Goal: Transaction & Acquisition: Purchase product/service

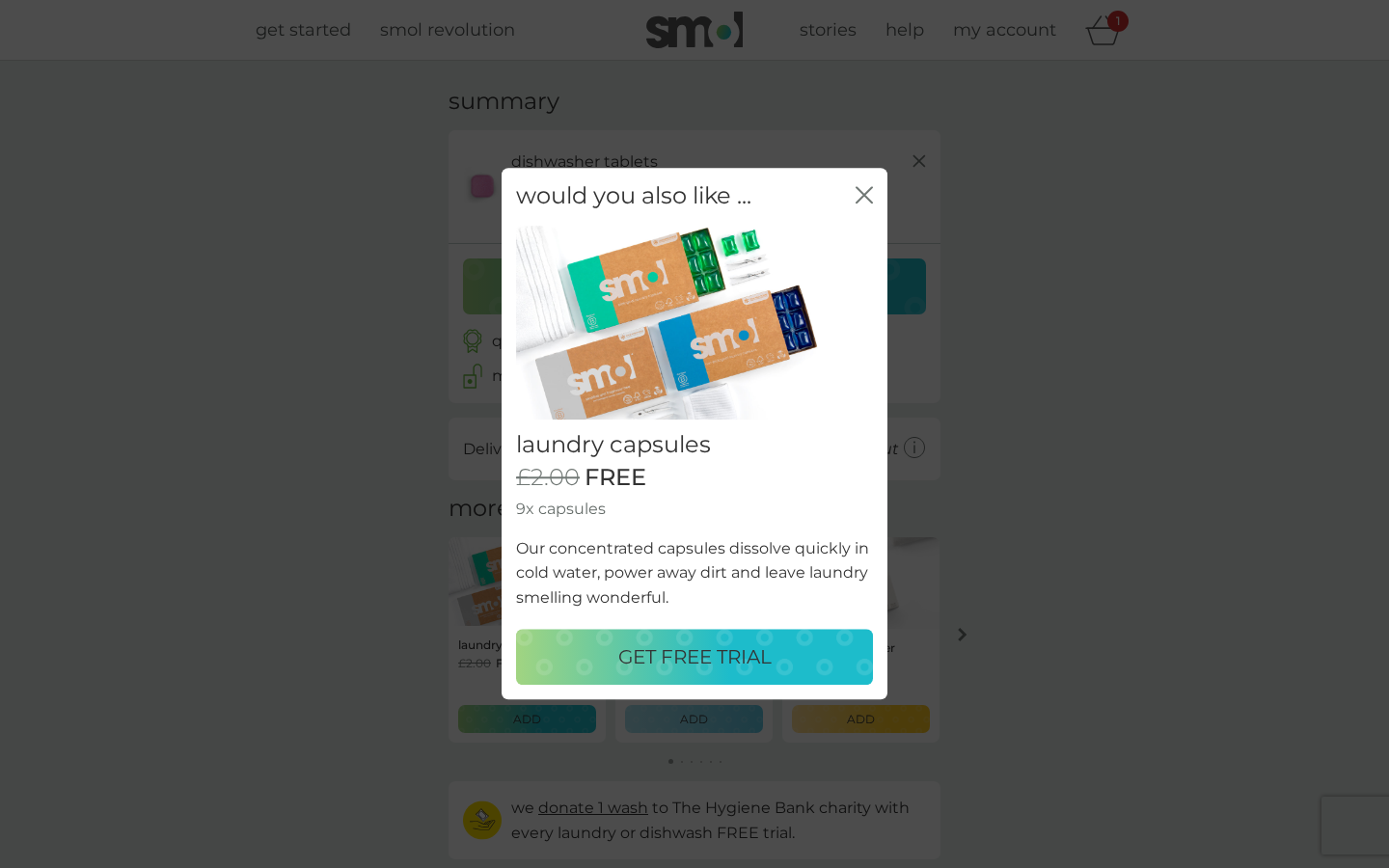
click at [701, 653] on p "GET FREE TRIAL" at bounding box center [694, 657] width 154 height 31
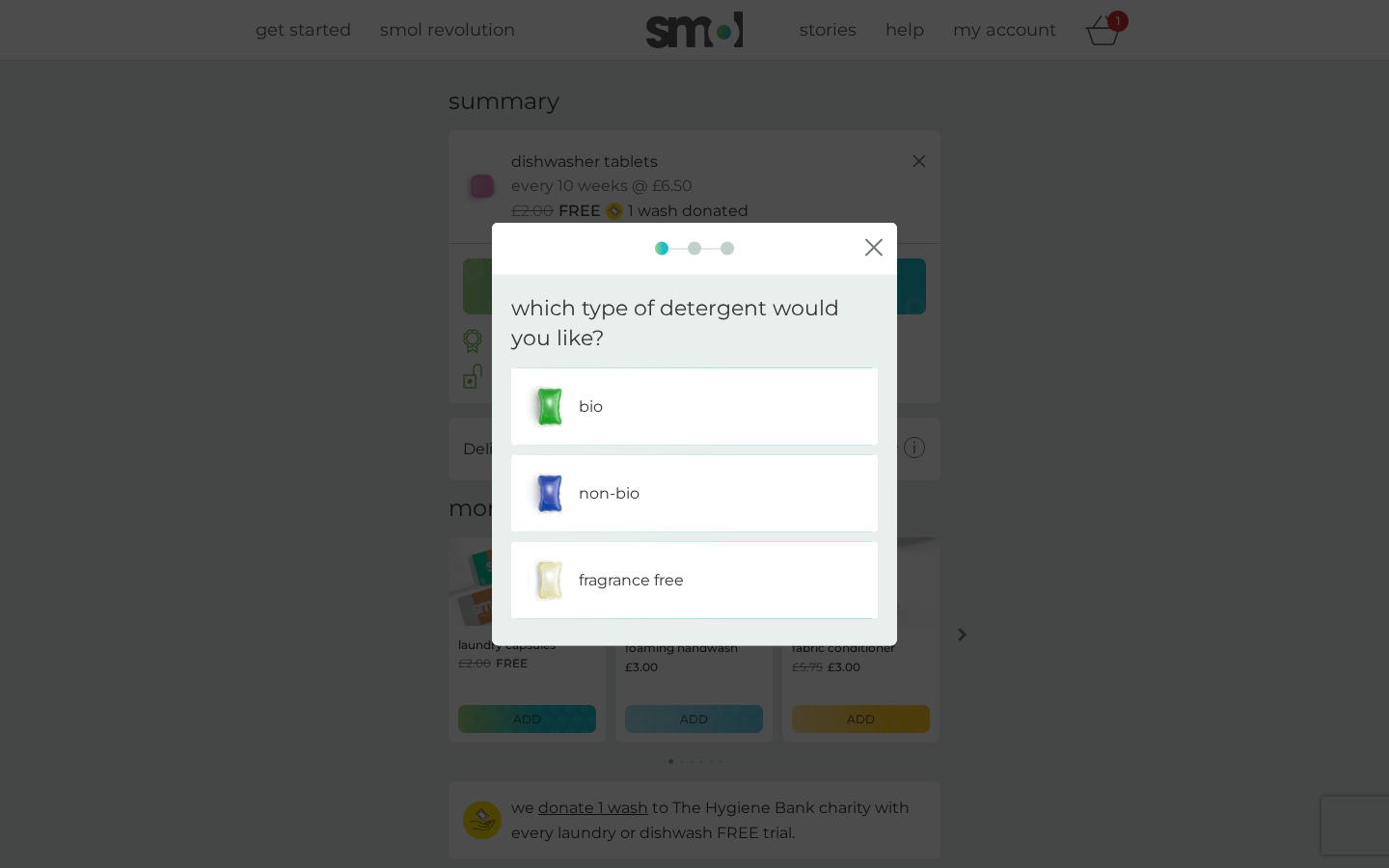
click at [559, 392] on img at bounding box center [550, 406] width 49 height 49
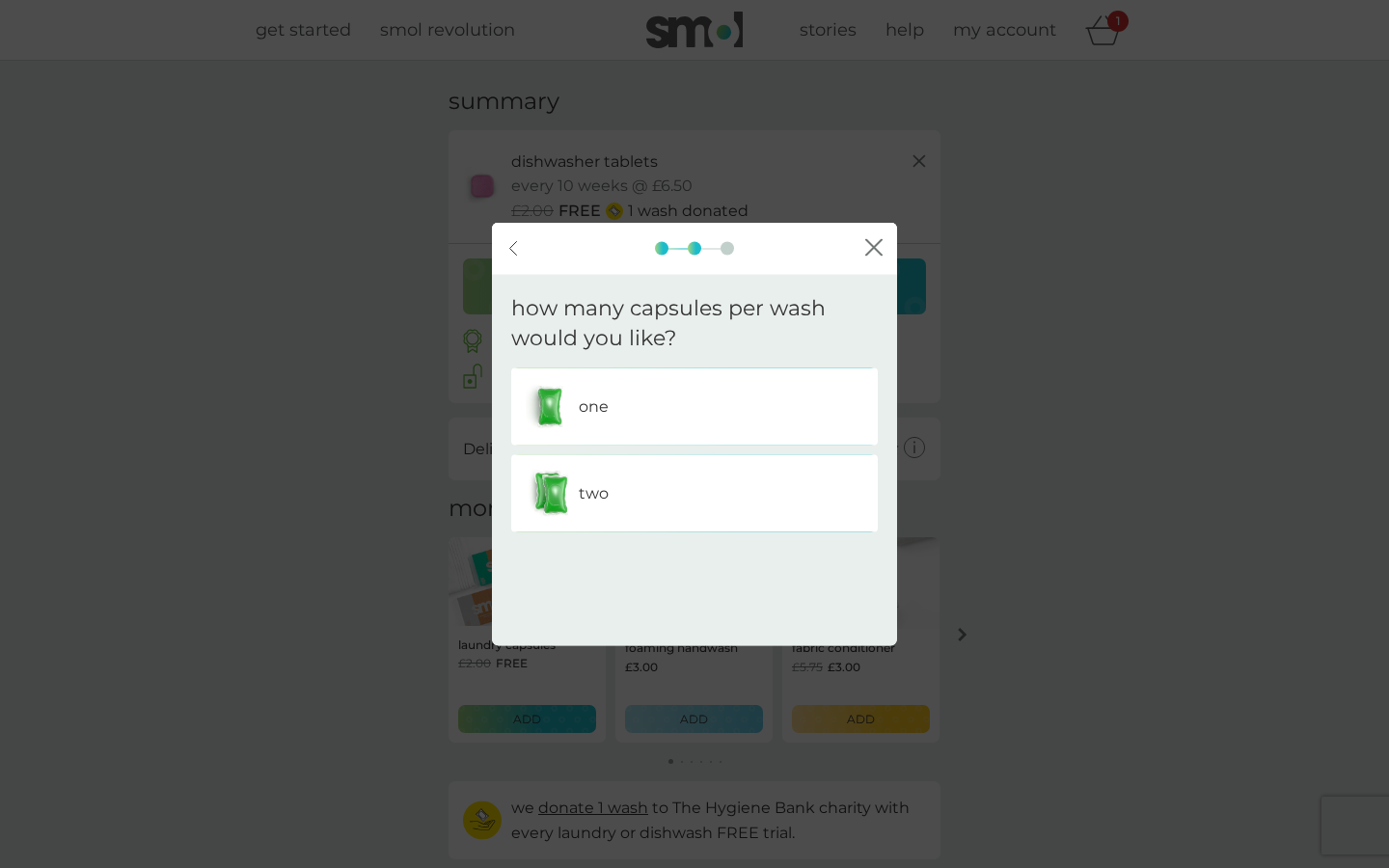
click at [573, 396] on img at bounding box center [550, 406] width 49 height 49
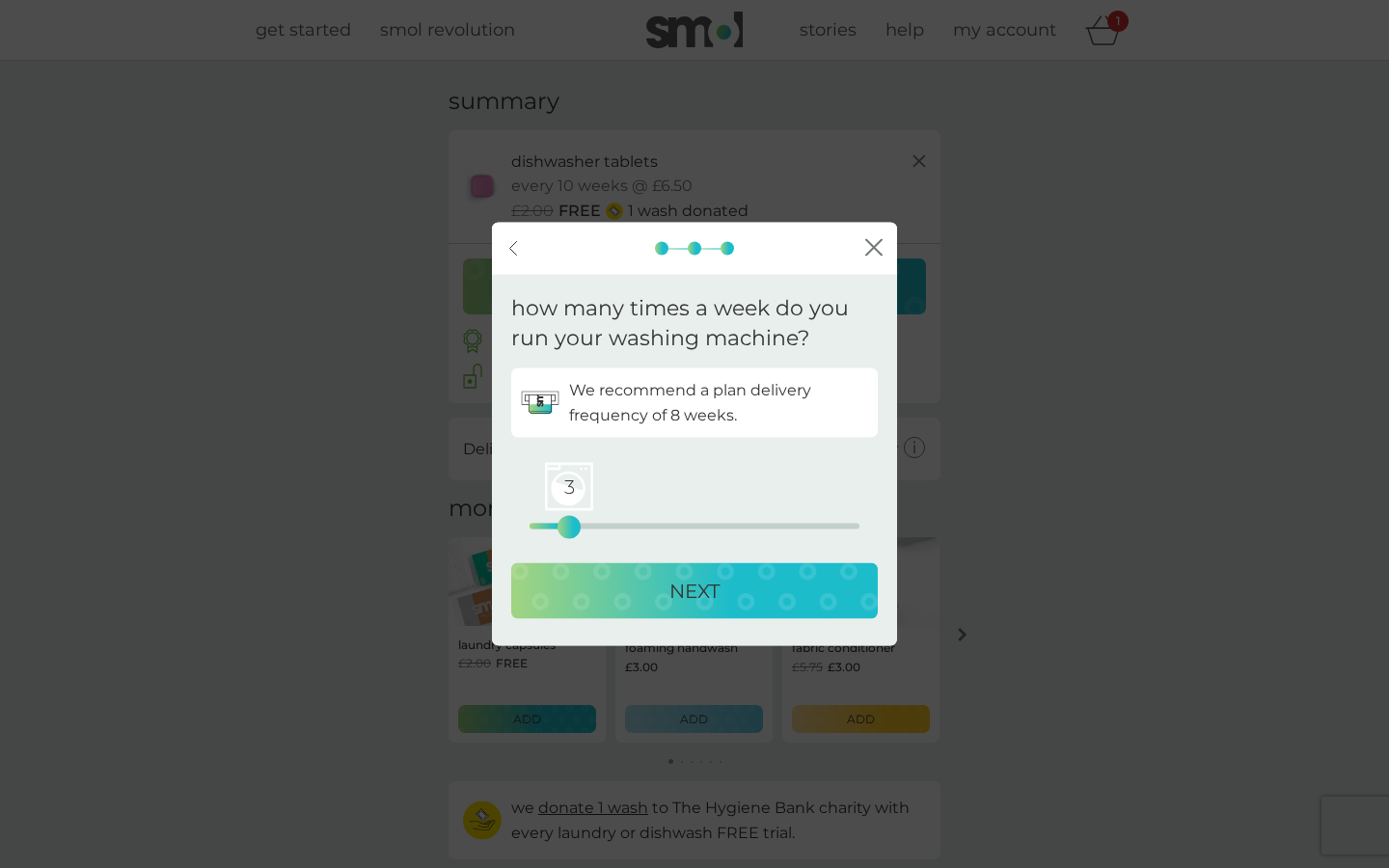
drag, startPoint x: 531, startPoint y: 521, endPoint x: 565, endPoint y: 523, distance: 34.1
click at [566, 523] on div "3" at bounding box center [570, 527] width 8 height 8
click at [573, 528] on div "3" at bounding box center [570, 527] width 8 height 8
click at [693, 592] on p "NEXT" at bounding box center [694, 590] width 51 height 31
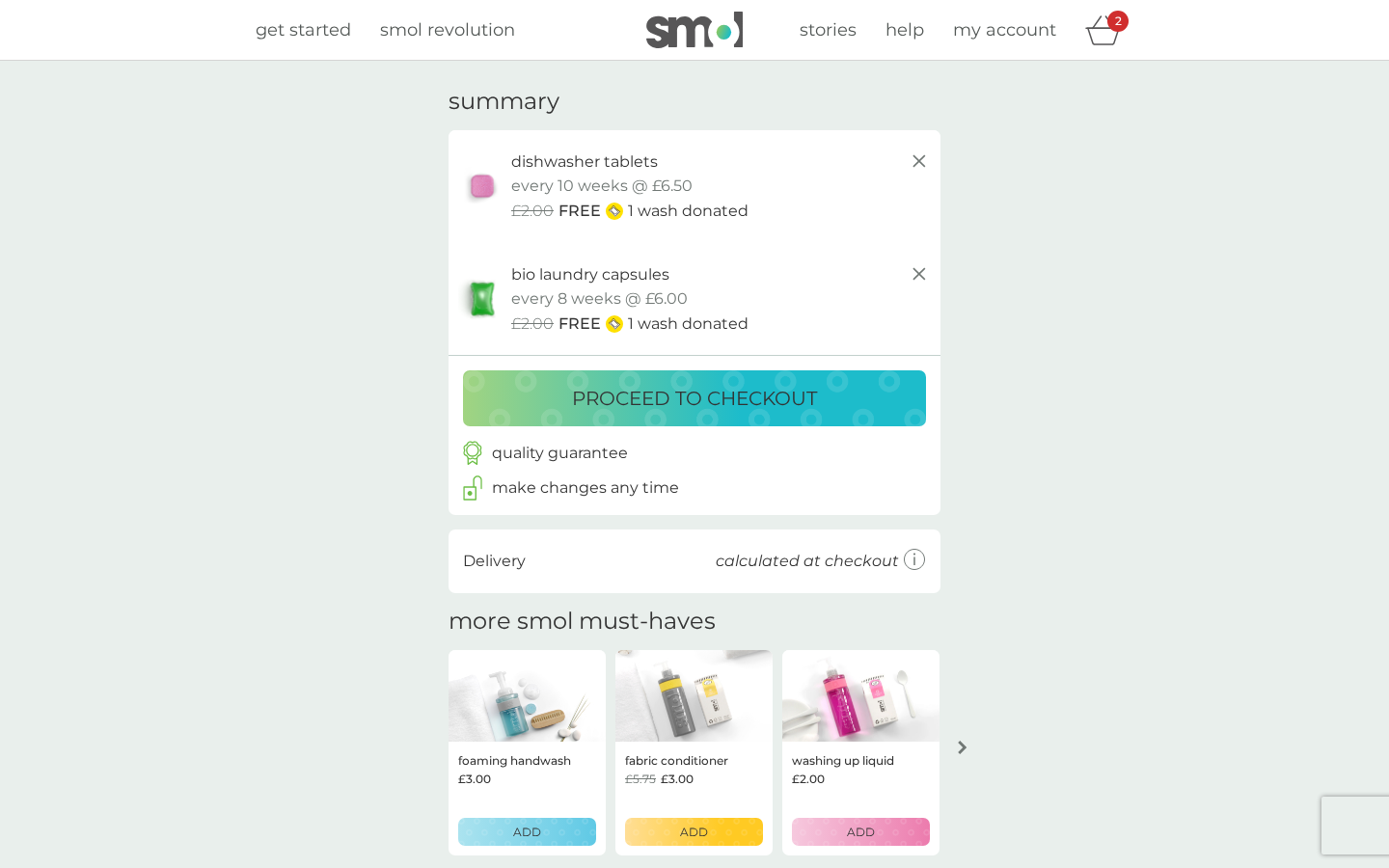
click at [633, 401] on p "proceed to checkout" at bounding box center [694, 398] width 245 height 31
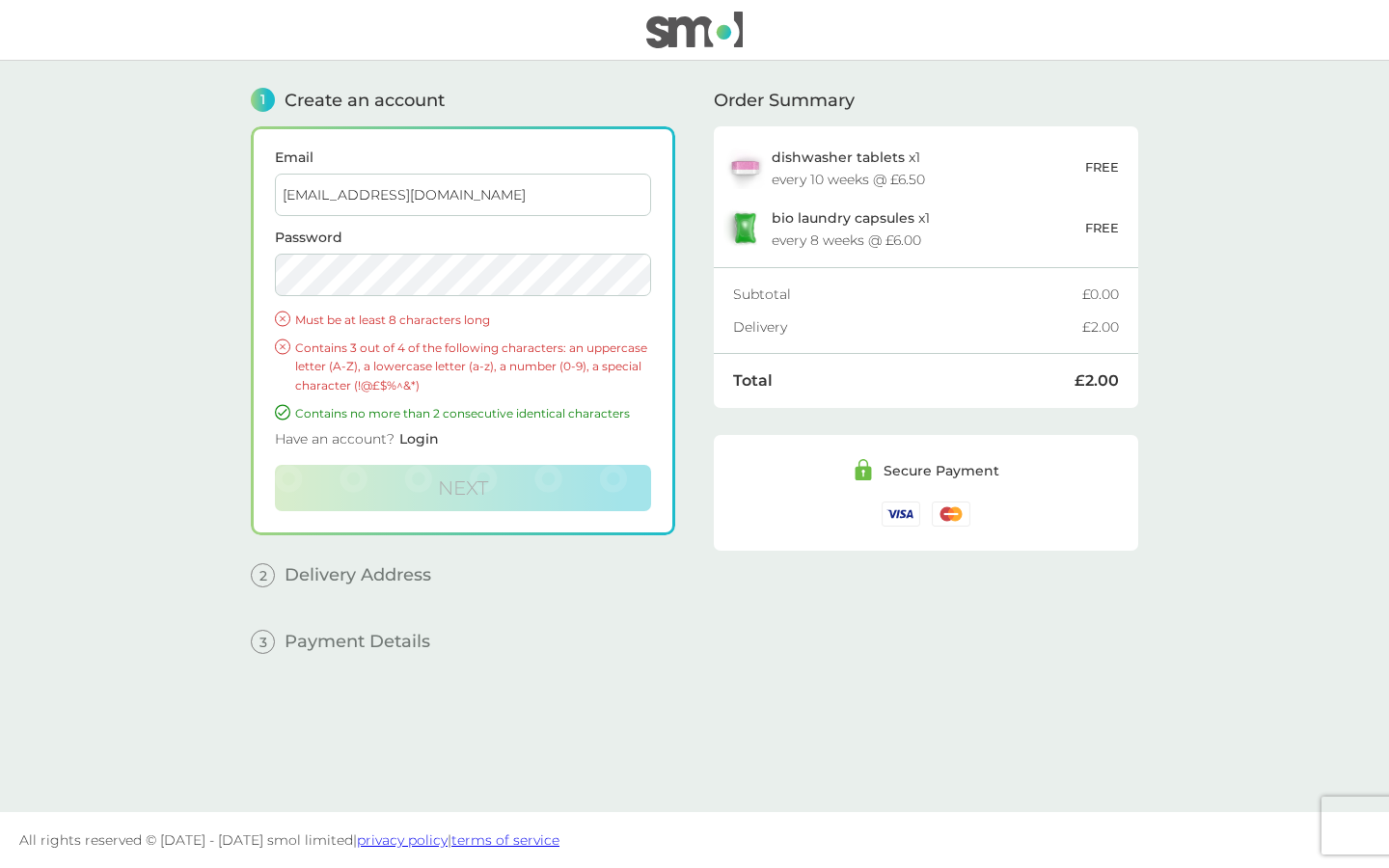
type input "henrybishop89@hotmail.com"
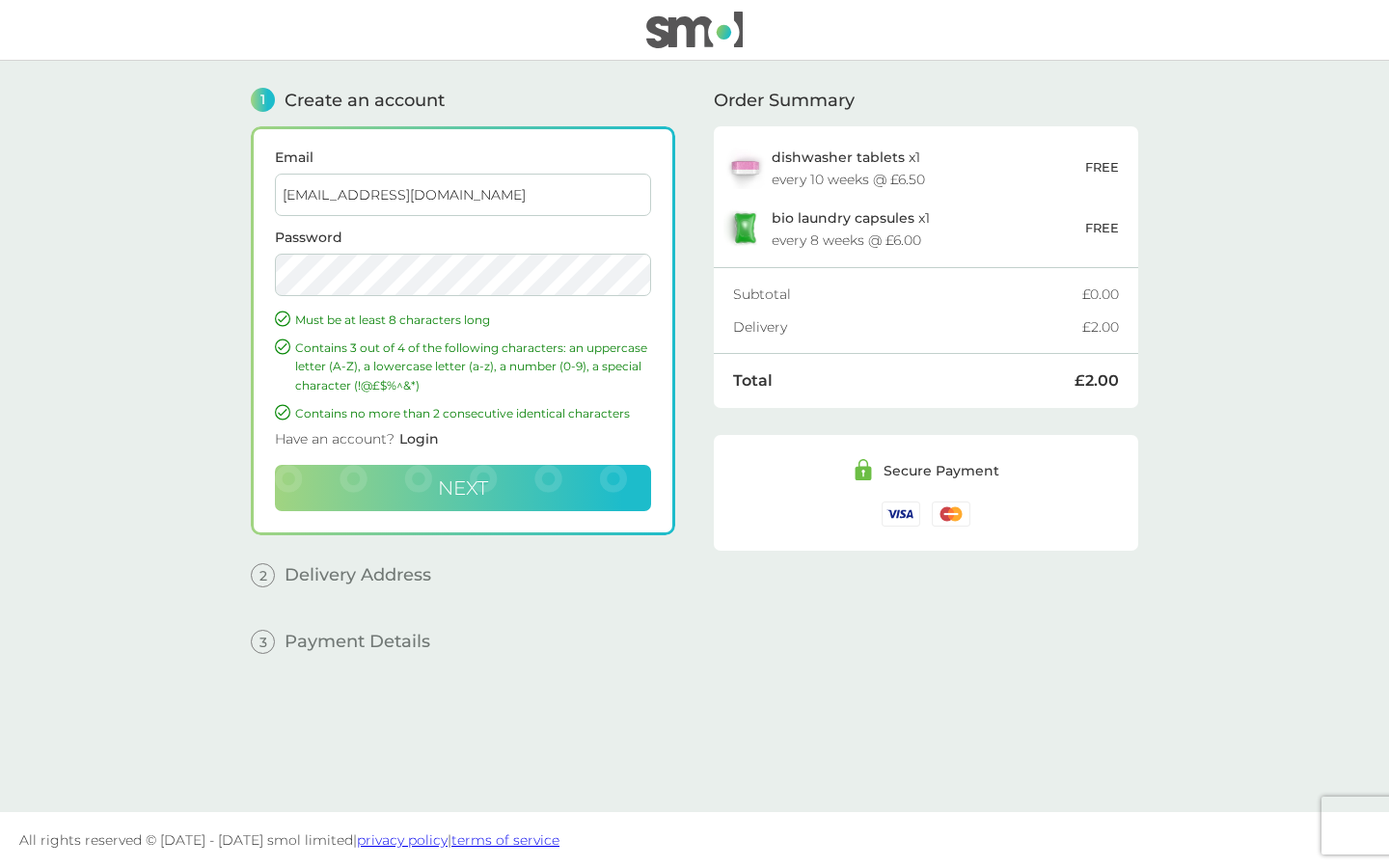
click at [448, 485] on span "Next" at bounding box center [463, 488] width 51 height 23
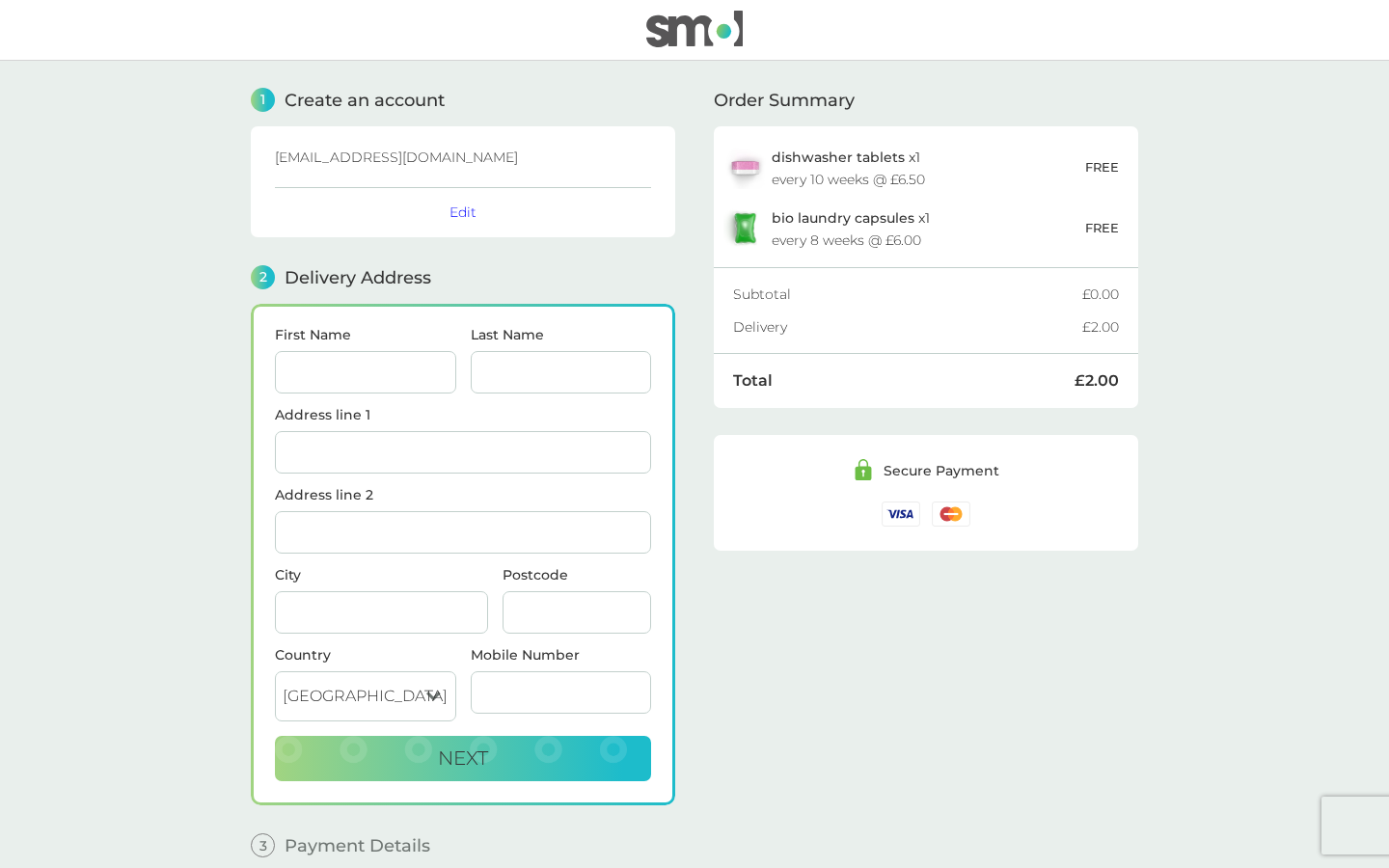
scroll to position [89, 0]
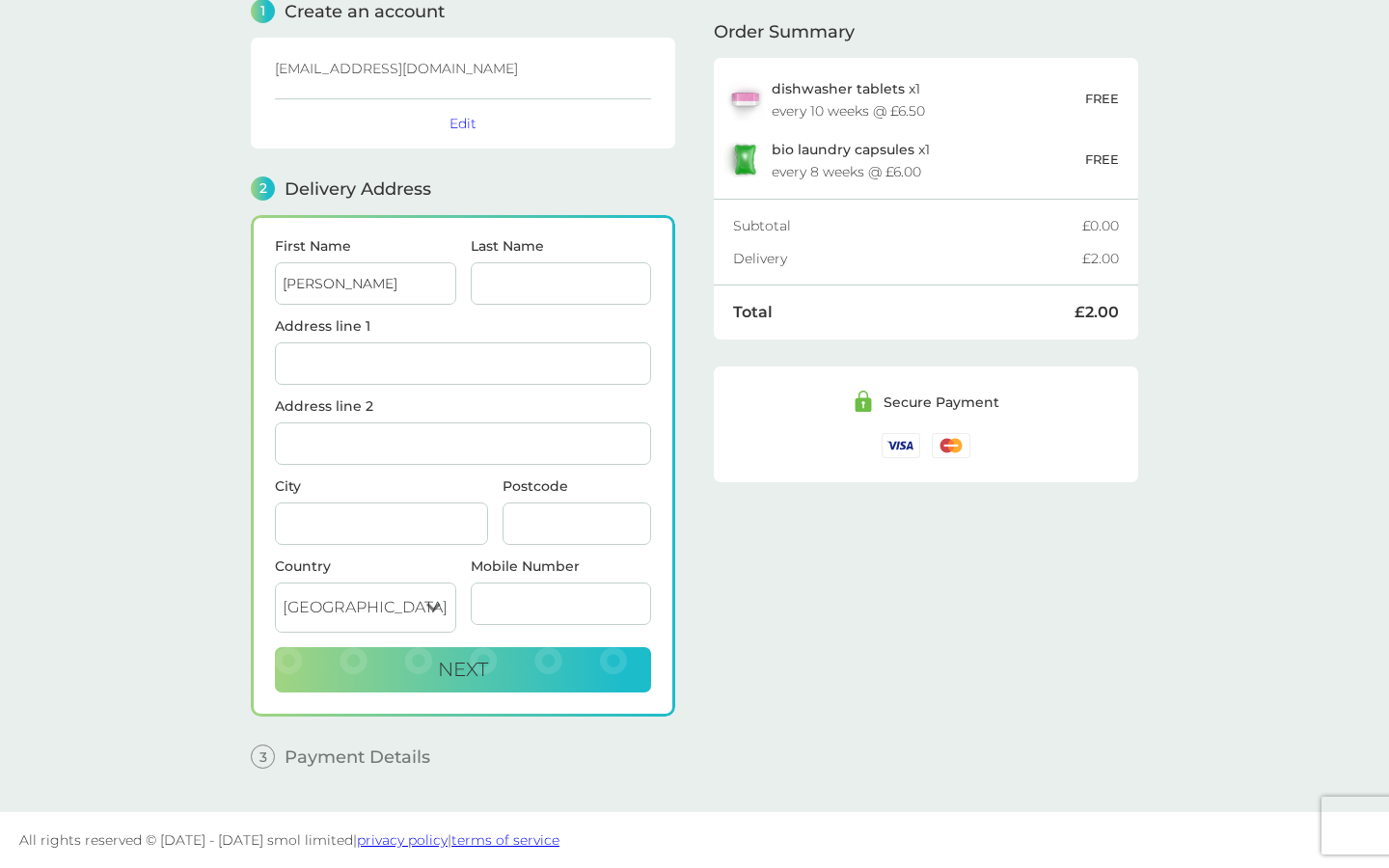
type input "[PERSON_NAME]"
click at [499, 306] on div "Last Name" at bounding box center [561, 278] width 196 height 80
type input "[PERSON_NAME]"
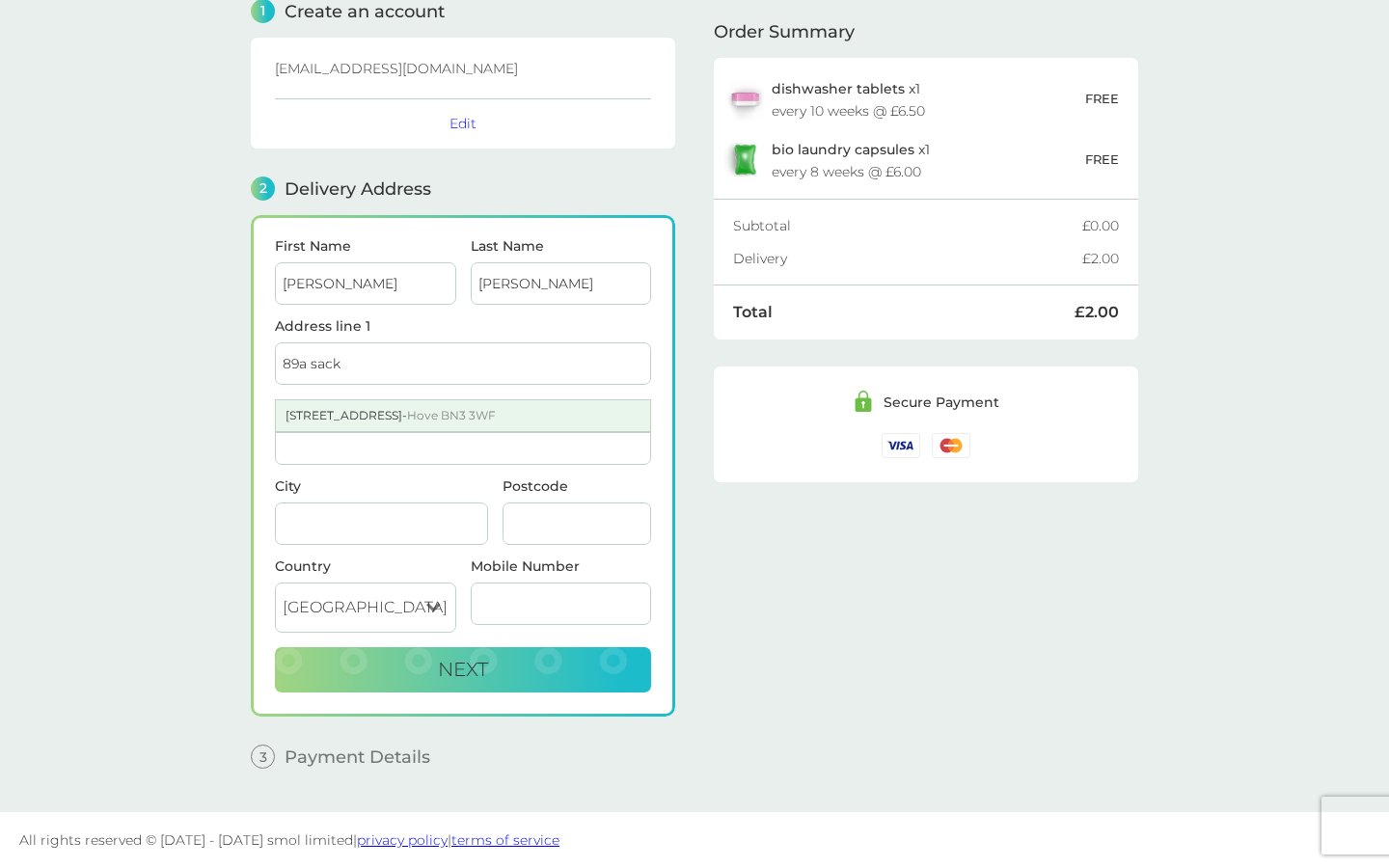
click at [370, 411] on div "89A Sackville Road - Hove BN3 3WF" at bounding box center [463, 415] width 374 height 31
type input "[STREET_ADDRESS]"
type input "Hove"
type input "BN3 3WF"
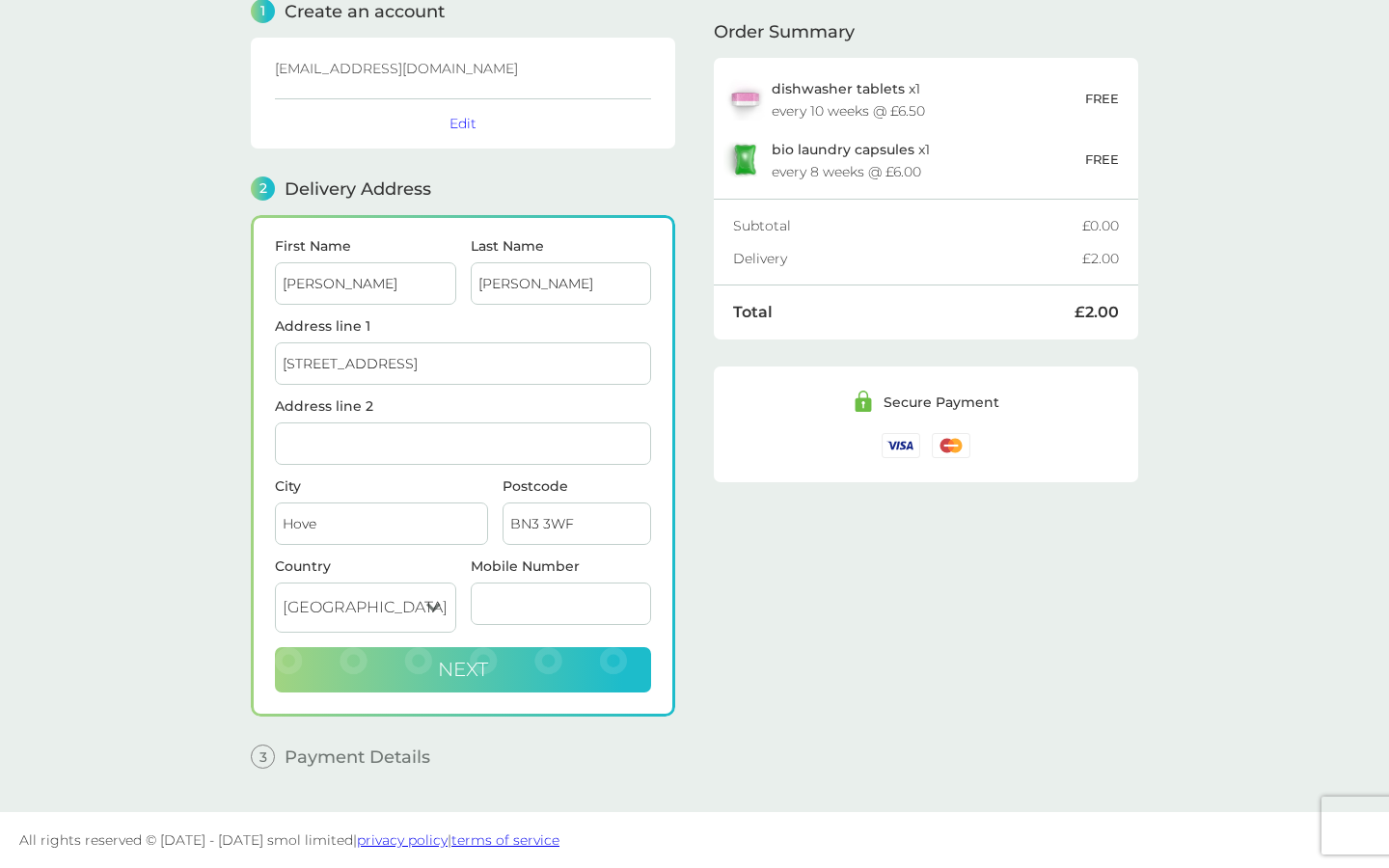
click at [490, 680] on button "Next" at bounding box center [463, 670] width 376 height 47
type input "07769489019"
click at [494, 680] on button "Next" at bounding box center [463, 670] width 376 height 47
checkbox input "true"
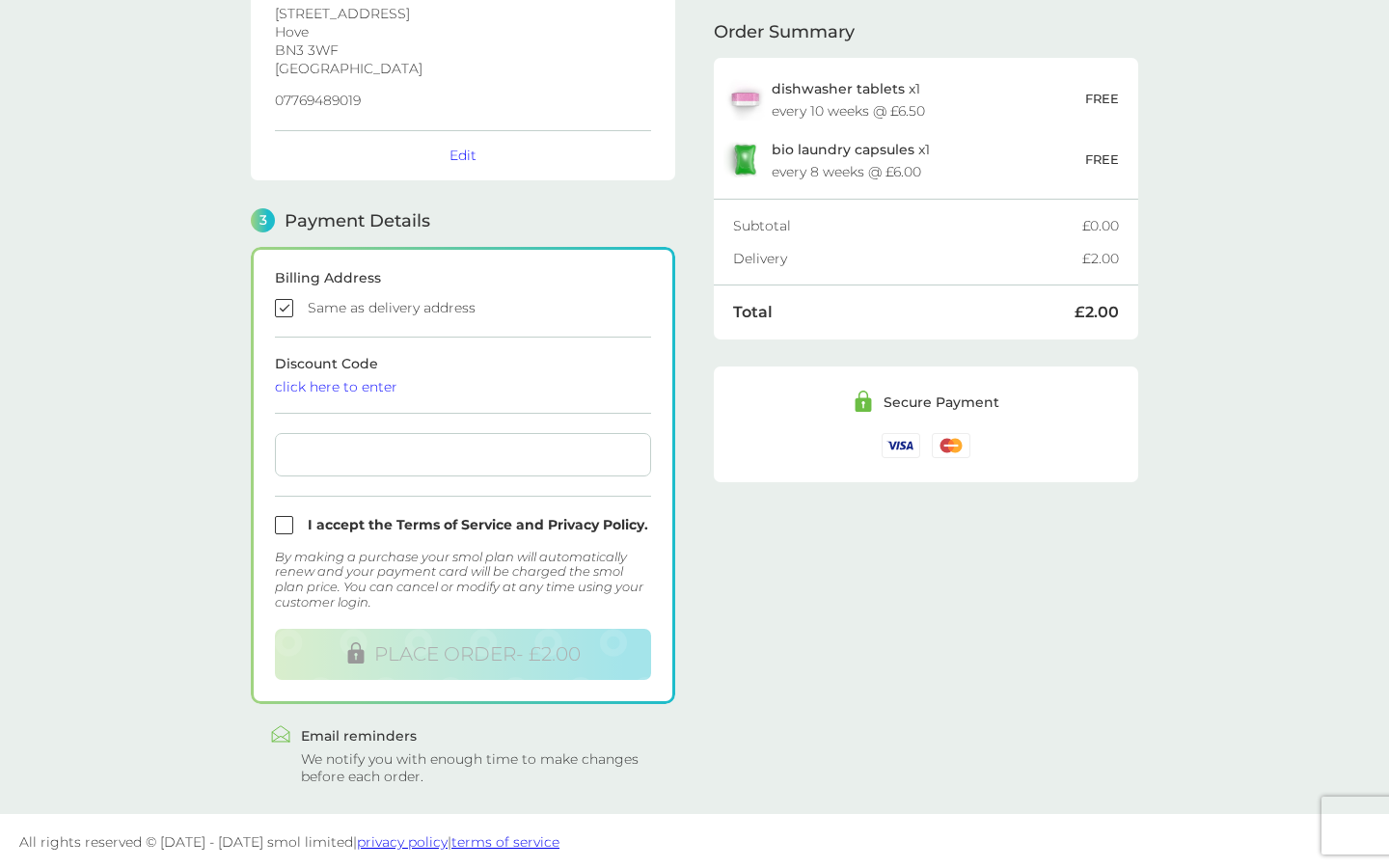
scroll to position [352, 0]
click at [278, 526] on input "checkbox" at bounding box center [463, 526] width 376 height 18
checkbox input "true"
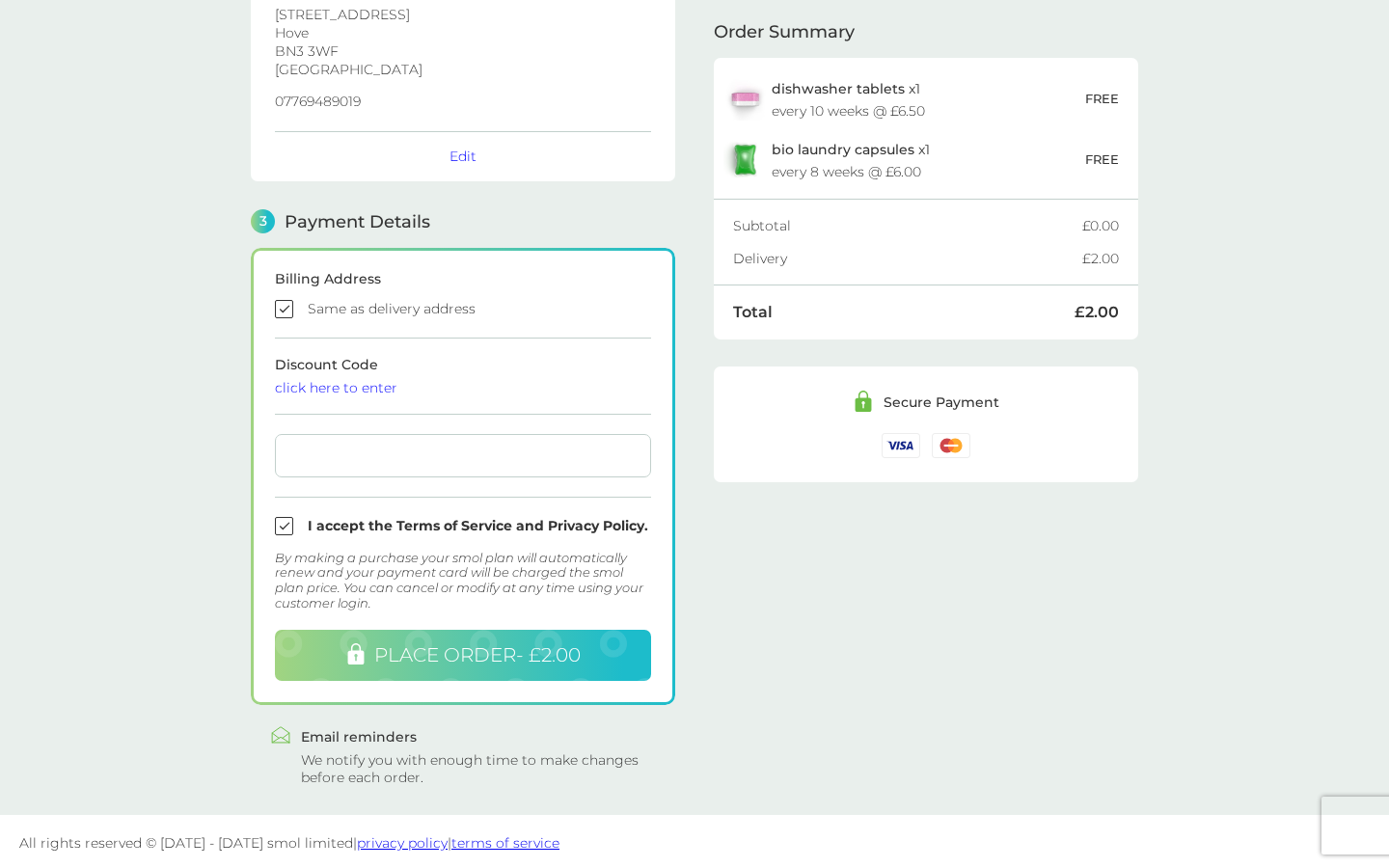
click at [462, 664] on span "PLACE ORDER - £2.00" at bounding box center [478, 654] width 206 height 23
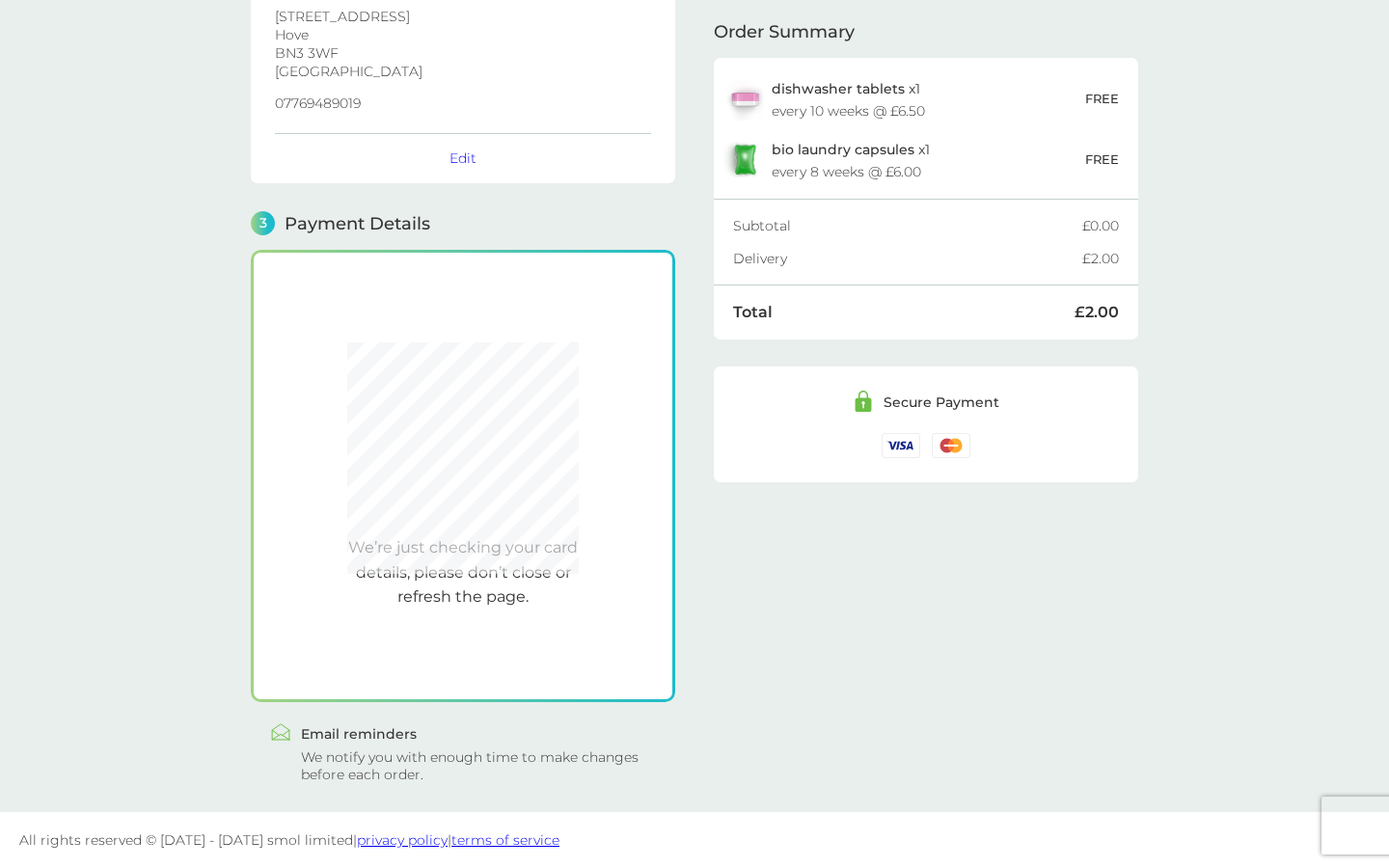
scroll to position [348, 0]
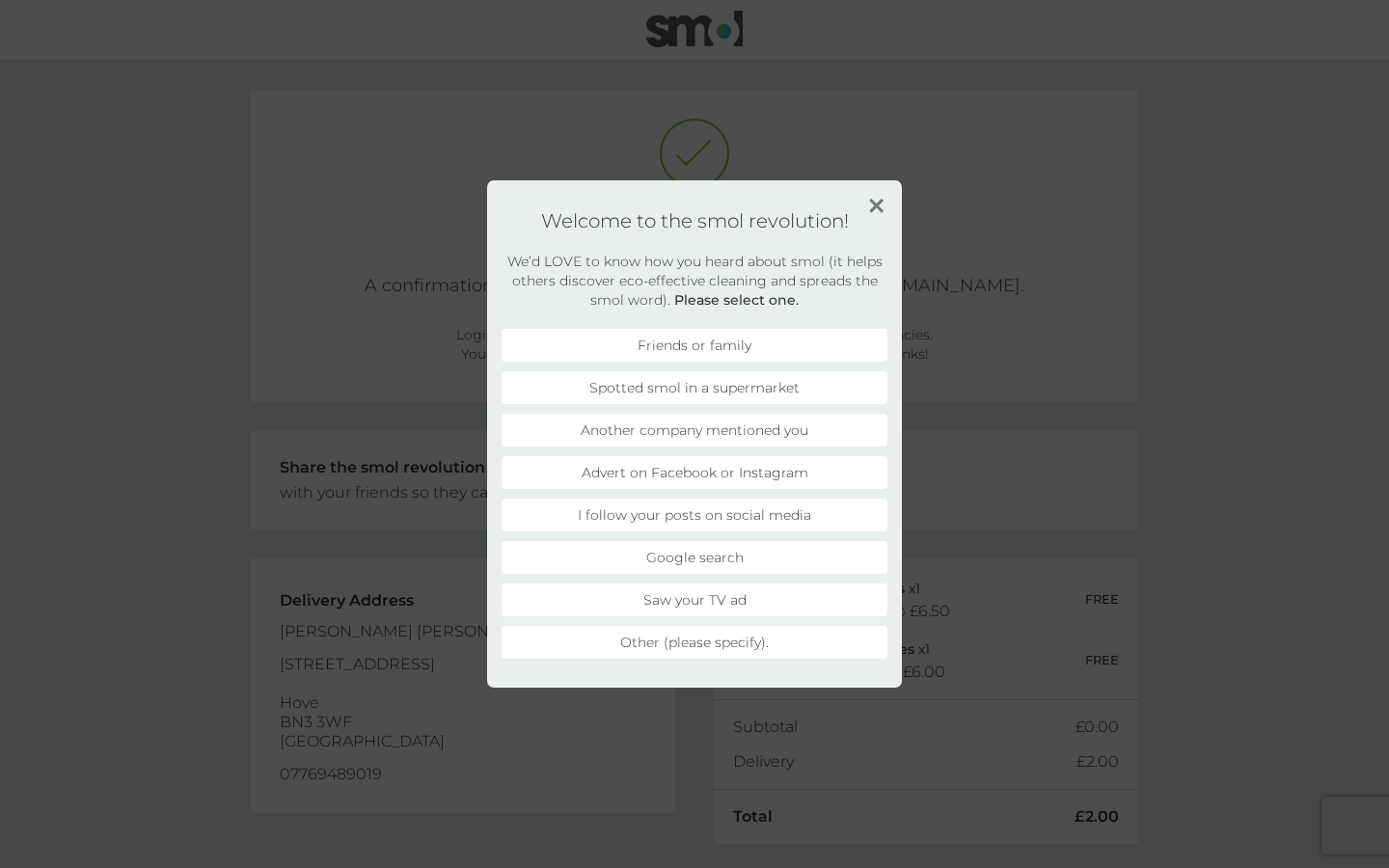
click at [881, 205] on img at bounding box center [876, 206] width 15 height 15
